Goal: Information Seeking & Learning: Learn about a topic

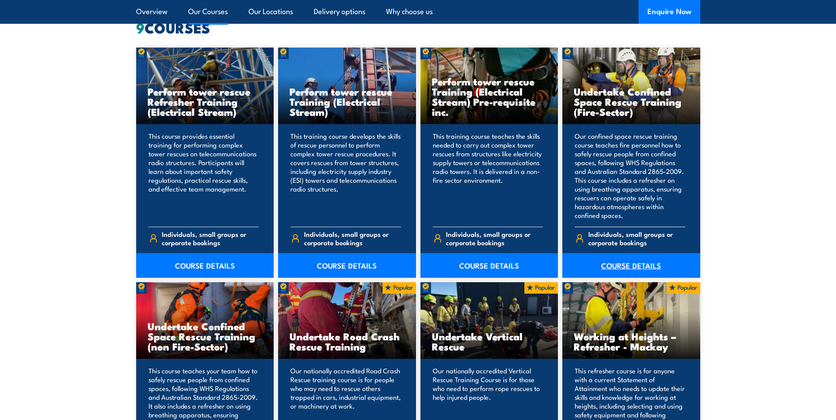
scroll to position [705, 0]
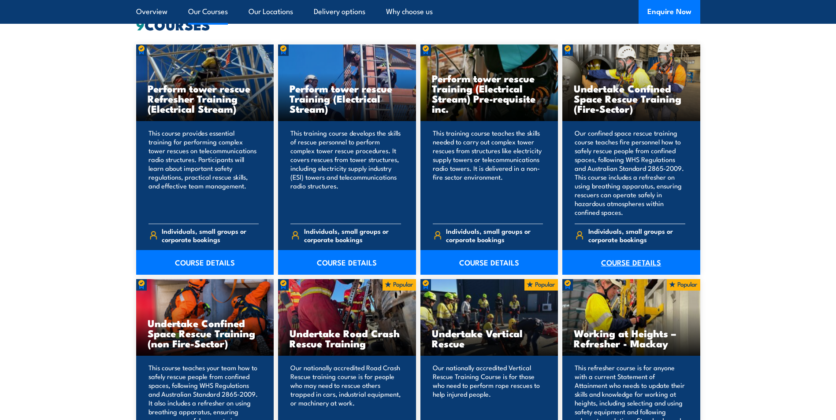
click at [626, 260] on link "COURSE DETAILS" at bounding box center [631, 262] width 138 height 25
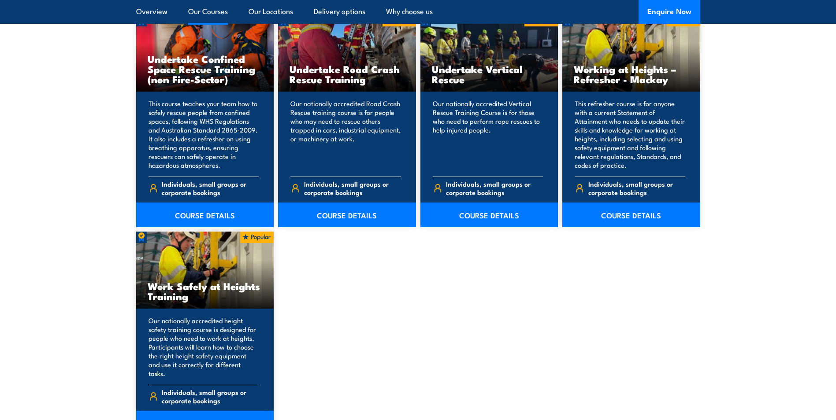
scroll to position [1013, 0]
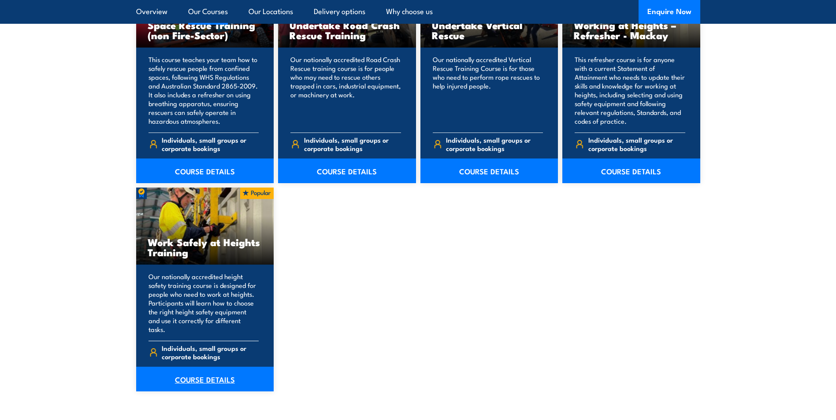
click at [195, 369] on link "COURSE DETAILS" at bounding box center [205, 379] width 138 height 25
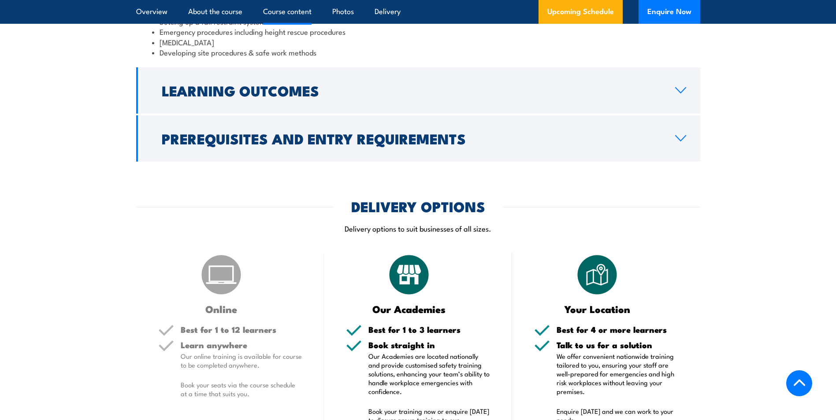
scroll to position [881, 0]
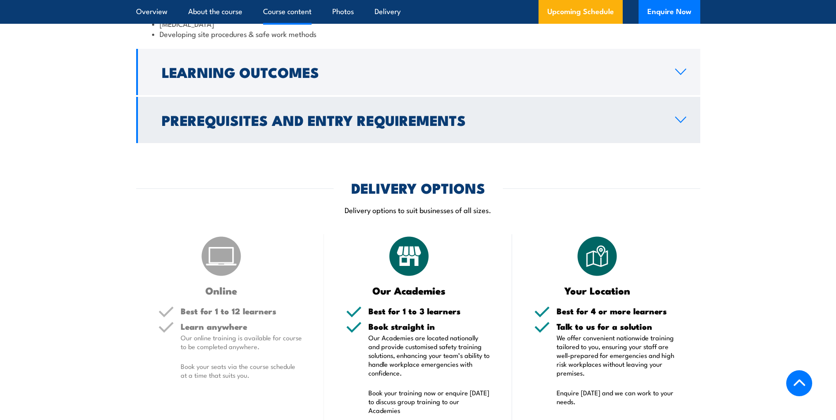
click at [685, 121] on icon at bounding box center [680, 119] width 12 height 7
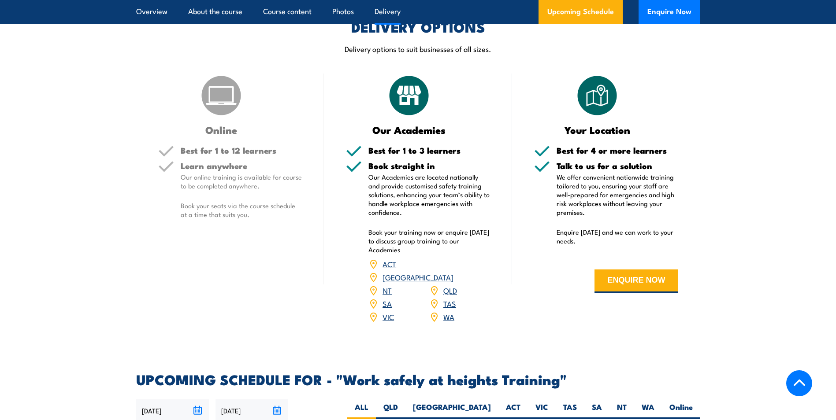
scroll to position [1012, 0]
